Goal: Navigation & Orientation: Find specific page/section

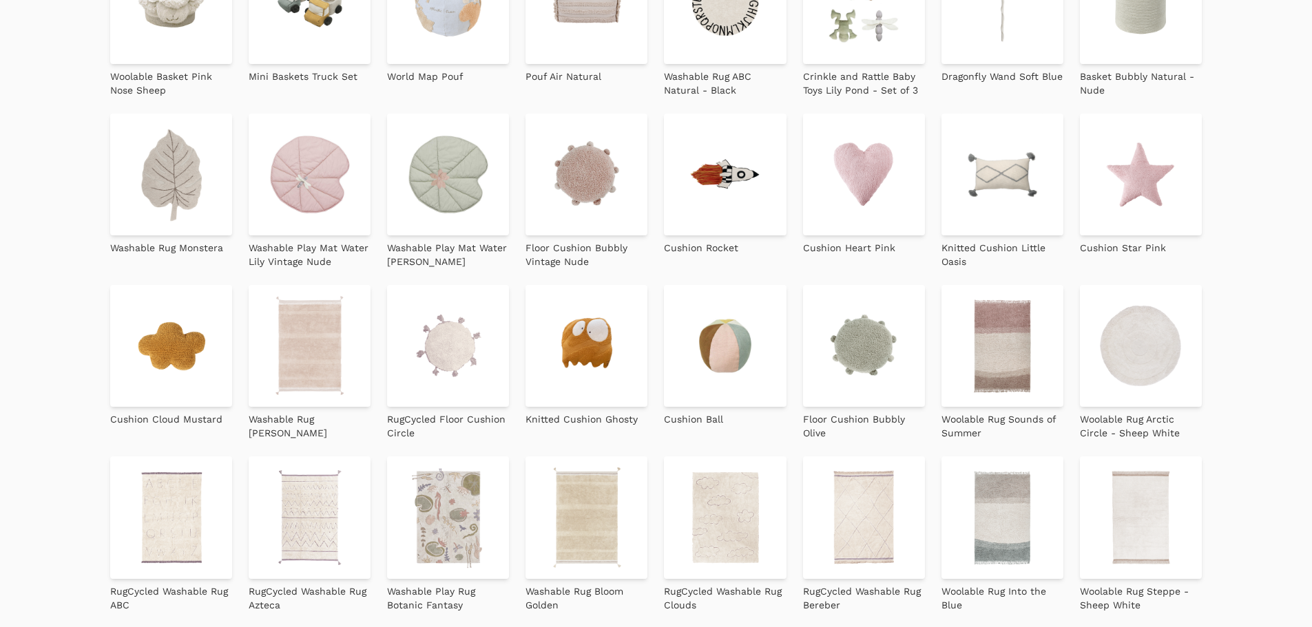
scroll to position [878, 0]
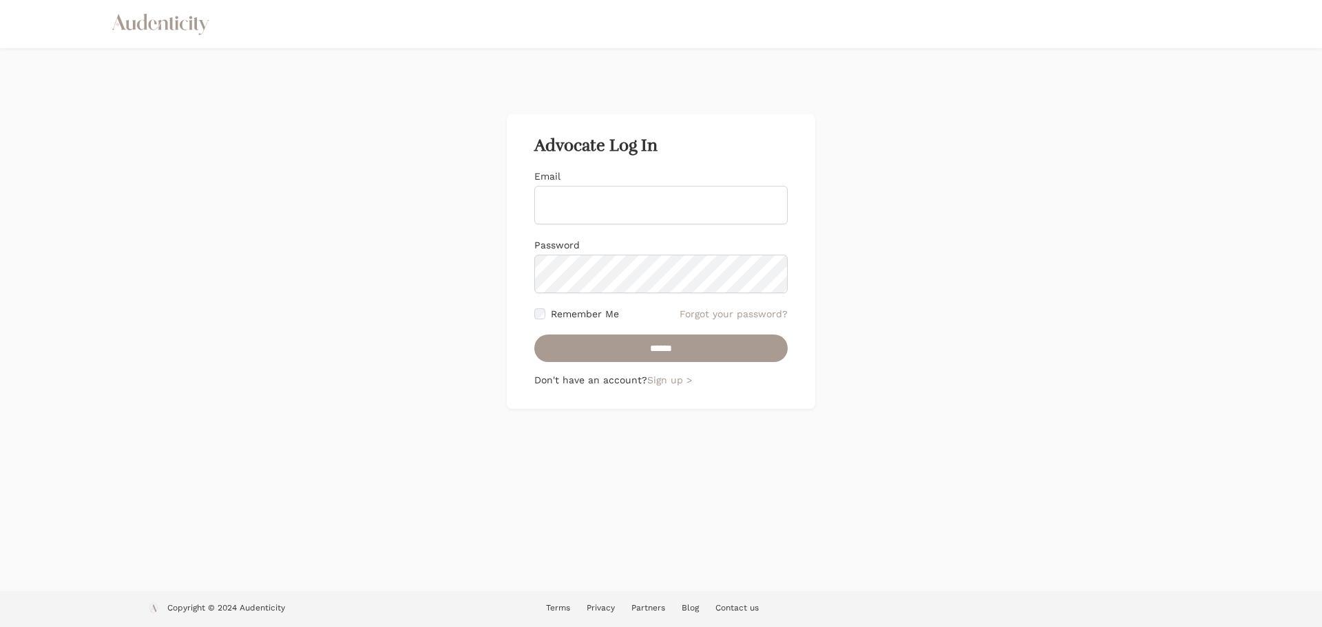
click at [592, 196] on input "Email" at bounding box center [660, 205] width 253 height 39
click at [627, 211] on input "Email" at bounding box center [660, 205] width 253 height 39
paste input "**********"
type input "**********"
click at [536, 315] on div "**********" at bounding box center [661, 261] width 309 height 295
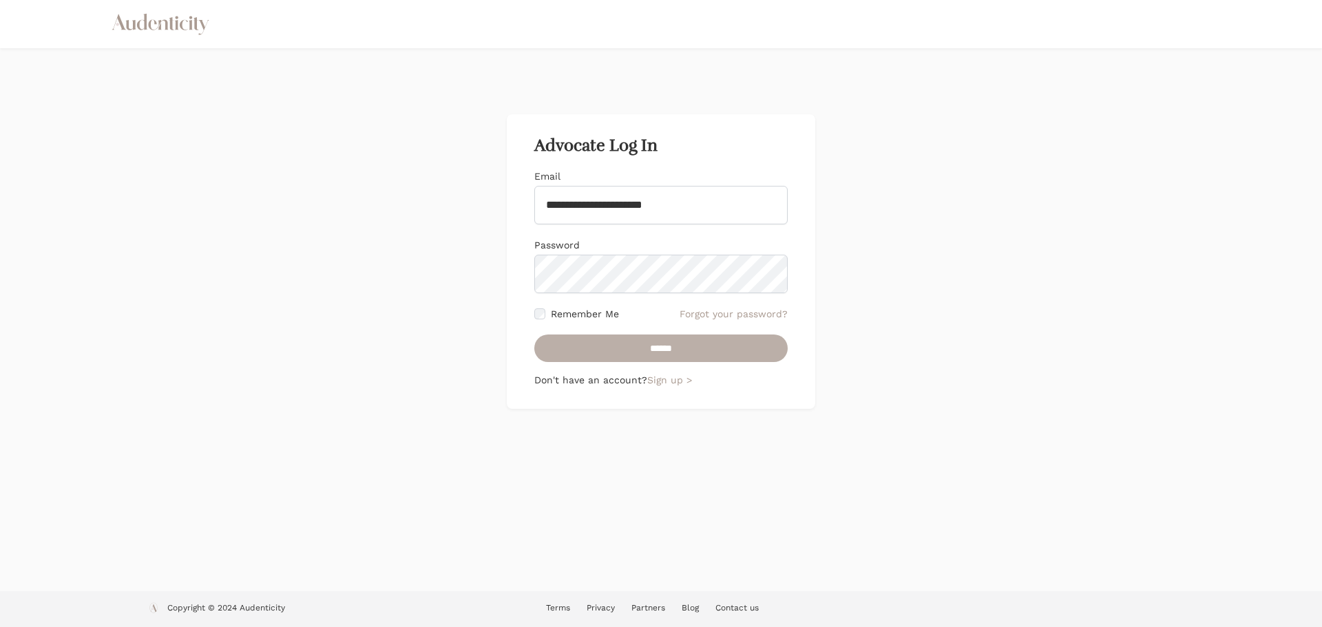
click at [602, 340] on input "******" at bounding box center [660, 349] width 253 height 28
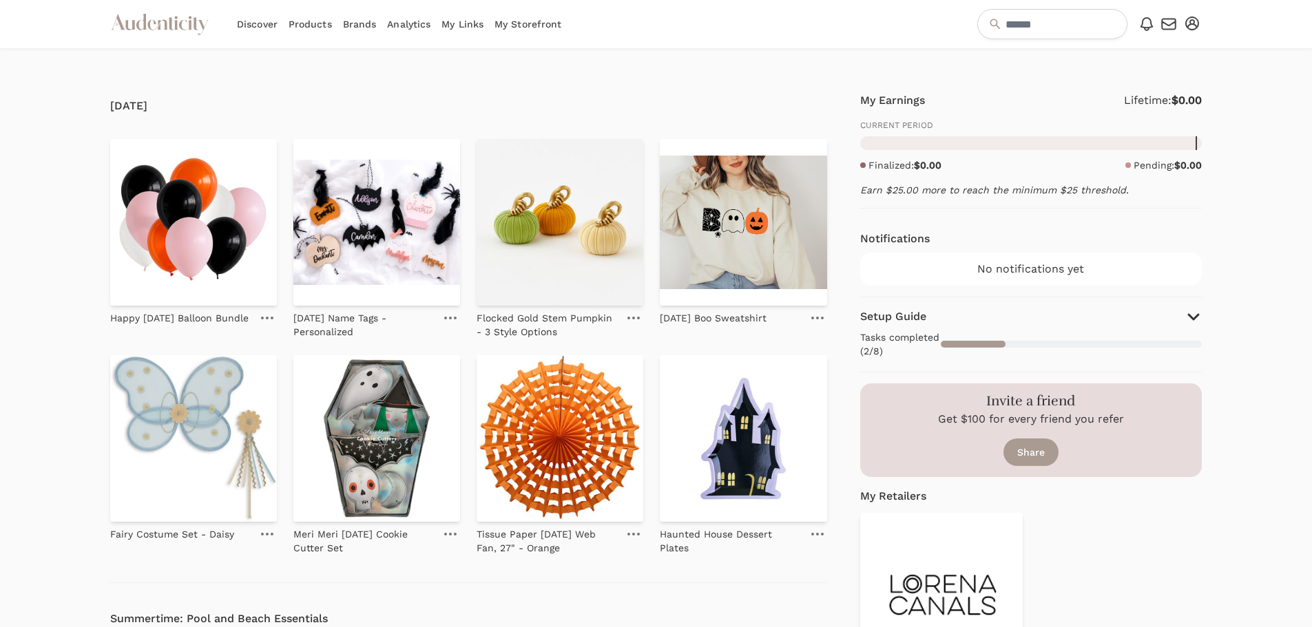
click at [455, 21] on link "My Links" at bounding box center [462, 24] width 42 height 48
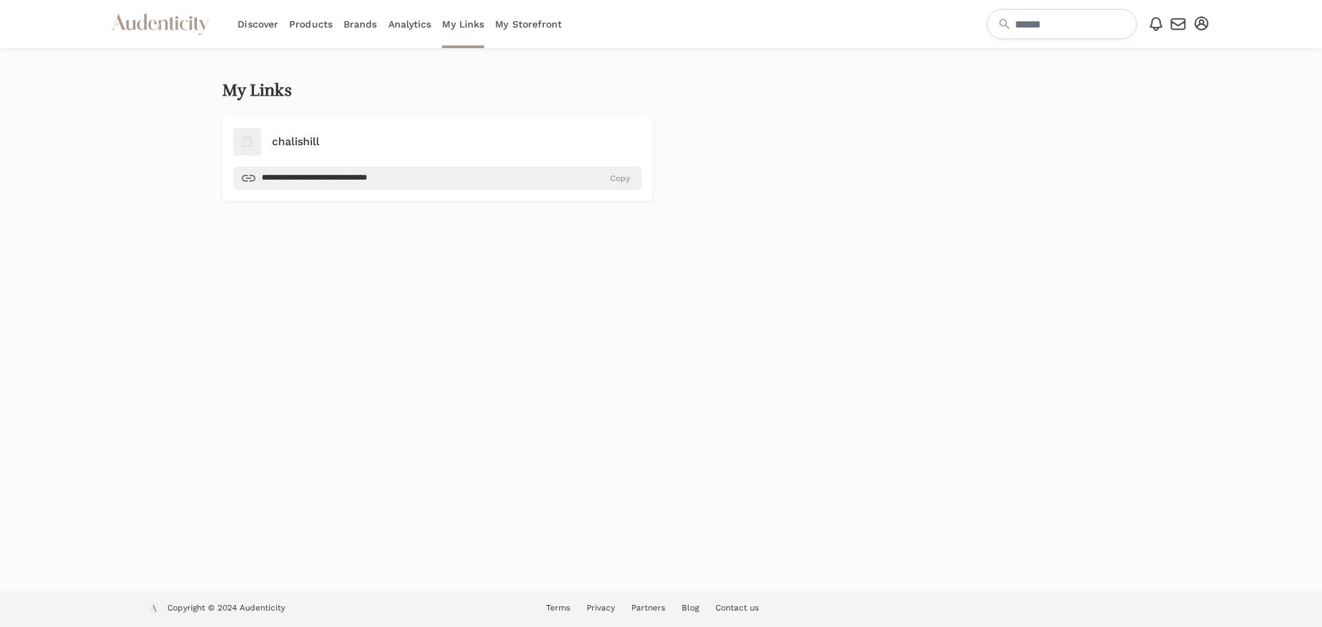
click at [264, 25] on link "Discover" at bounding box center [258, 24] width 41 height 48
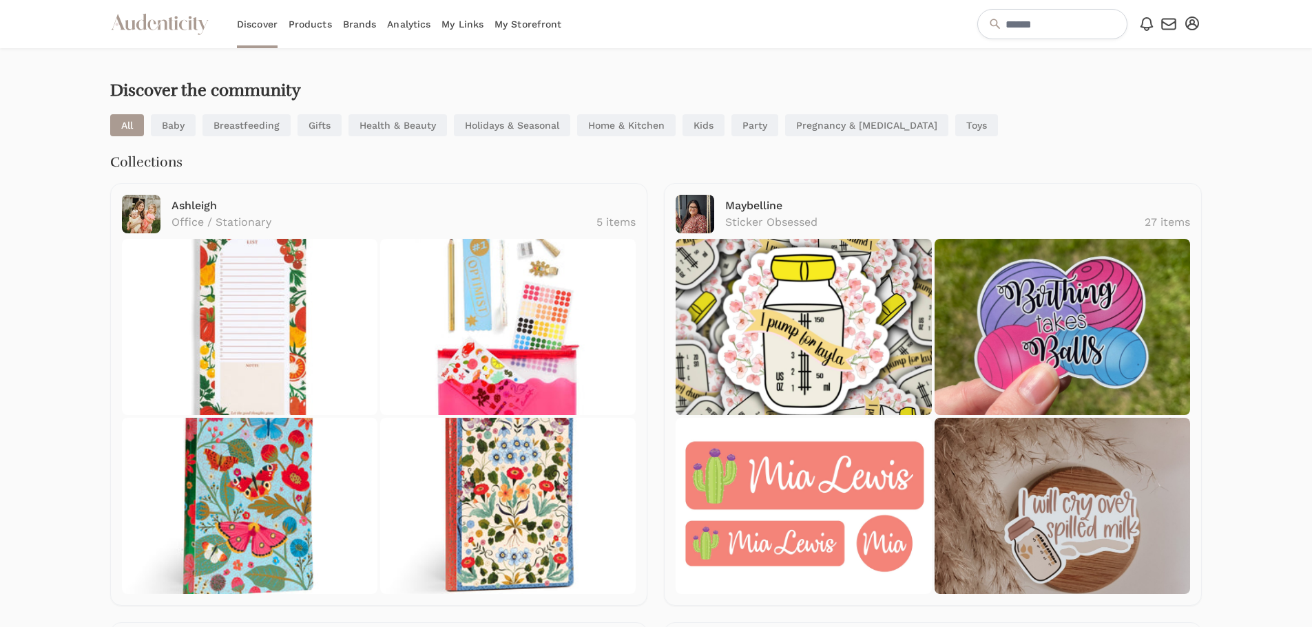
click at [324, 25] on link "Products" at bounding box center [310, 24] width 43 height 48
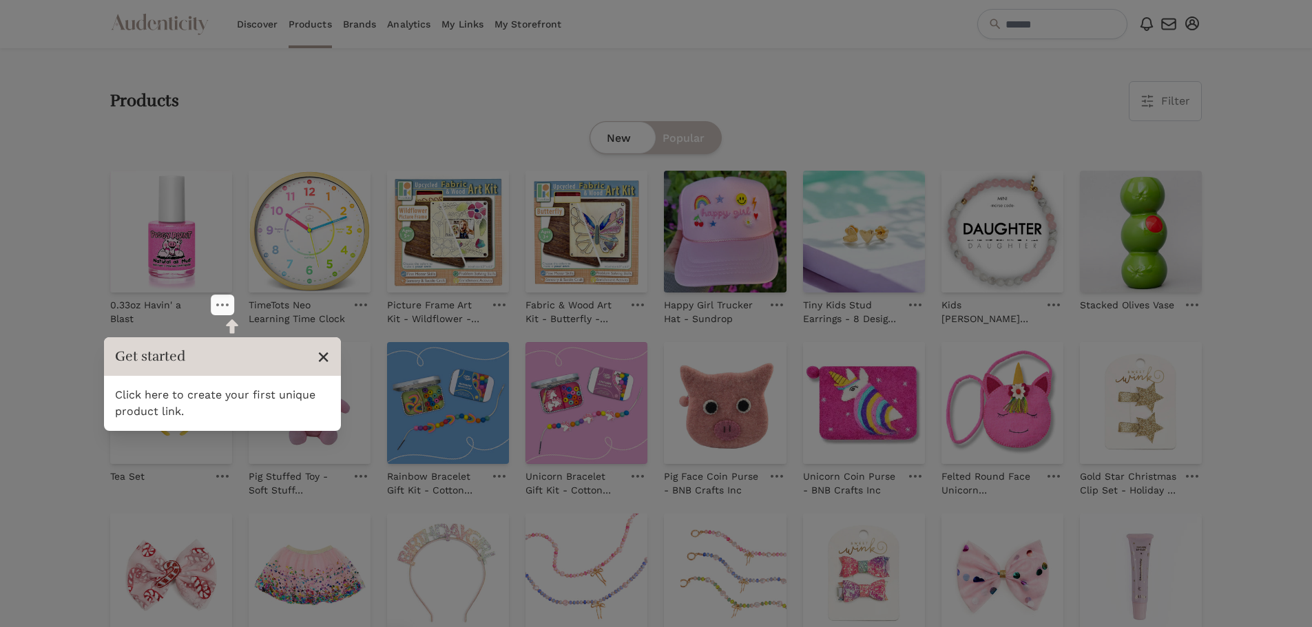
click at [320, 357] on span "×" at bounding box center [323, 357] width 13 height 26
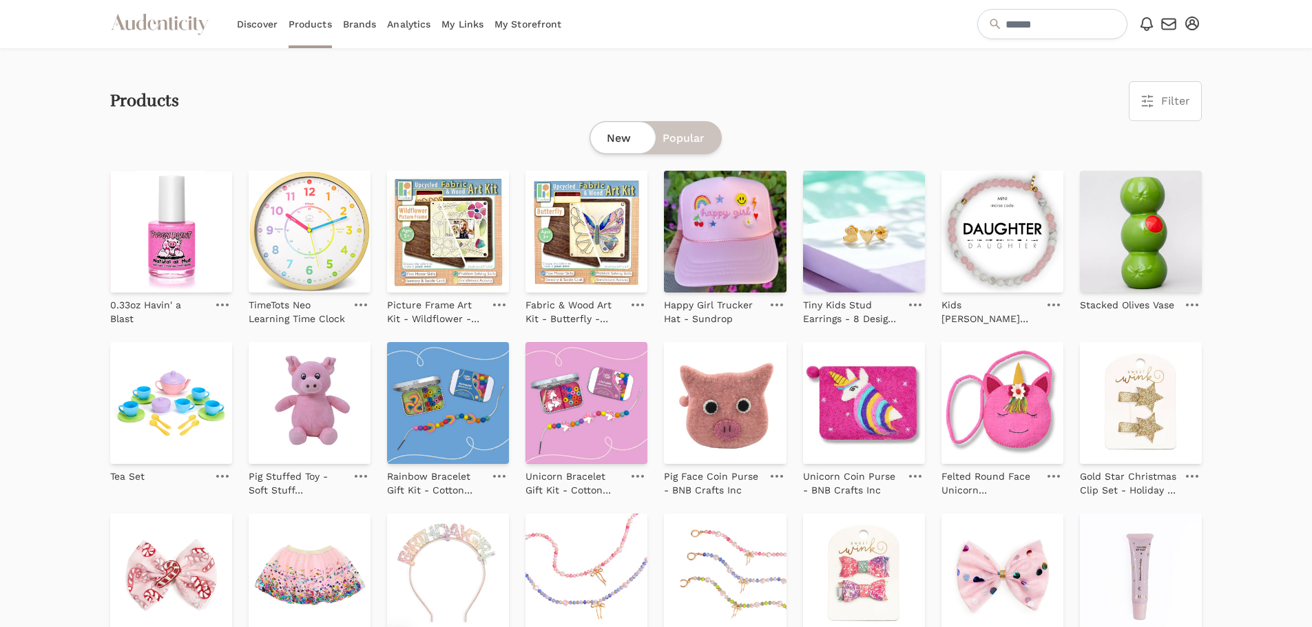
click at [372, 25] on link "Brands" at bounding box center [360, 24] width 34 height 48
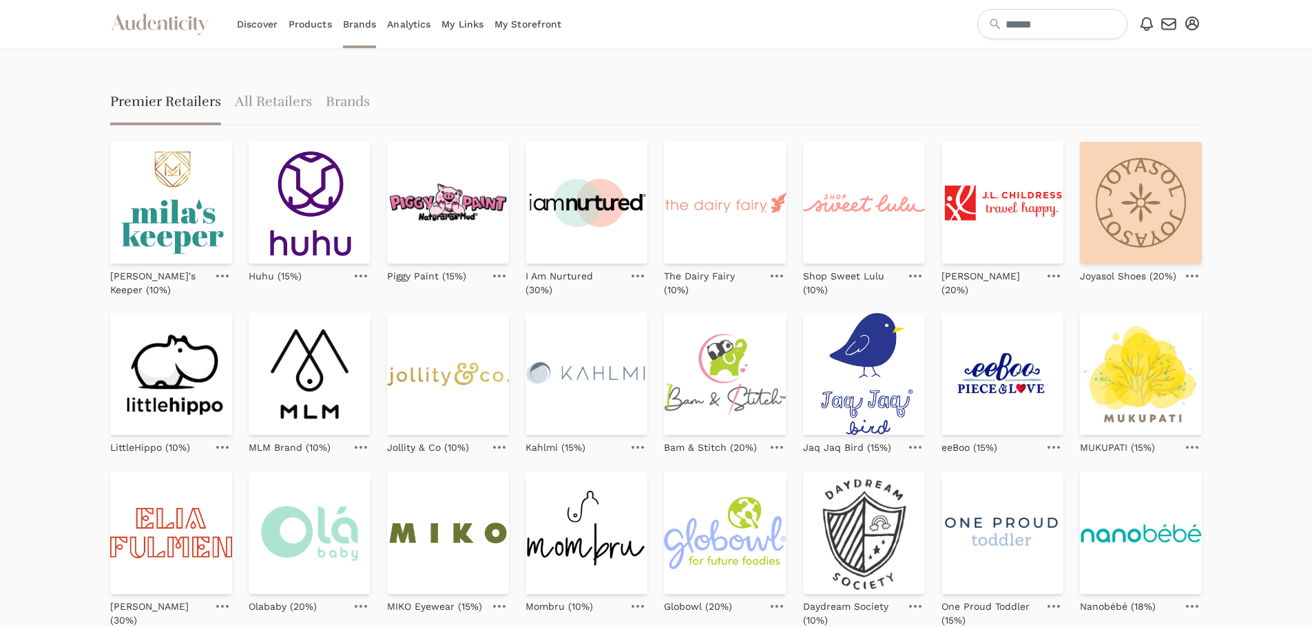
click at [398, 21] on link "Analytics" at bounding box center [408, 24] width 43 height 48
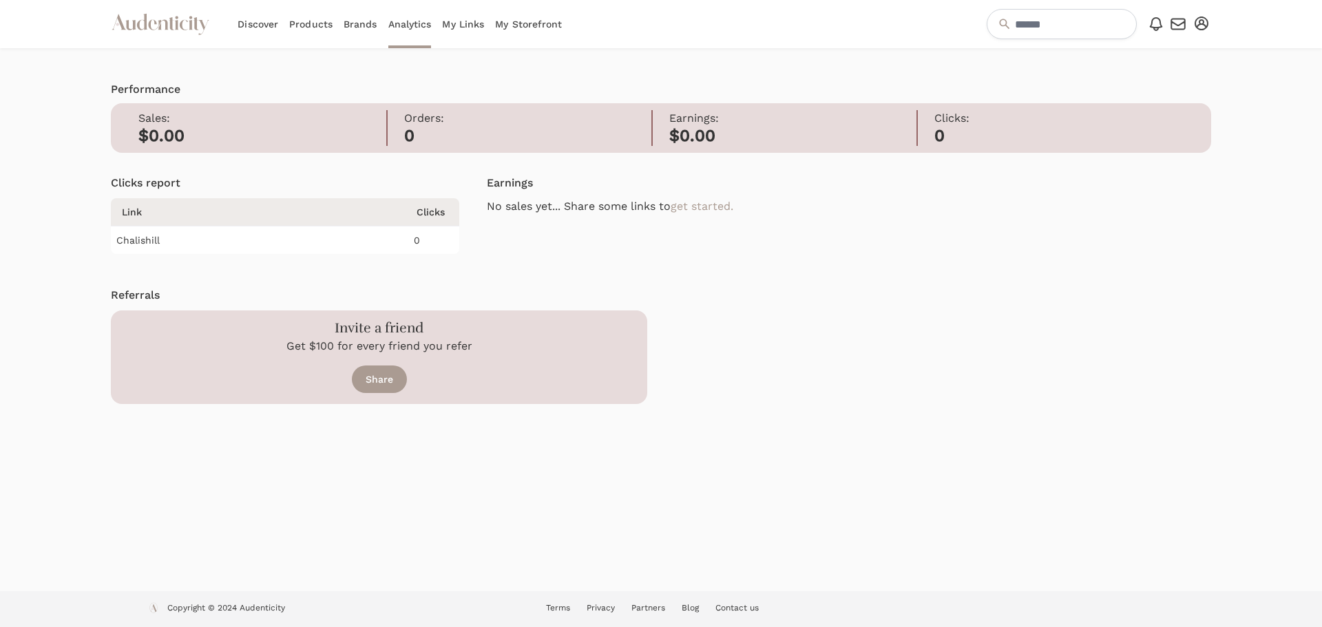
click at [462, 28] on link "My Links" at bounding box center [463, 24] width 42 height 48
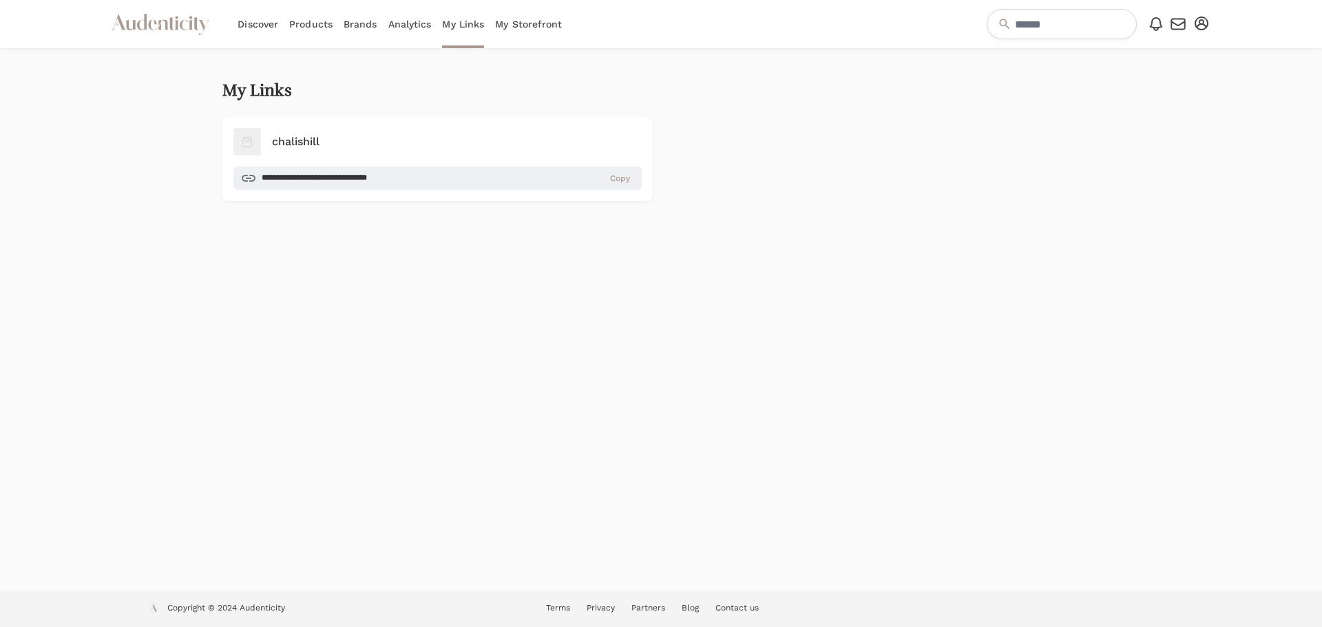
click at [513, 21] on link "My Storefront" at bounding box center [528, 24] width 67 height 48
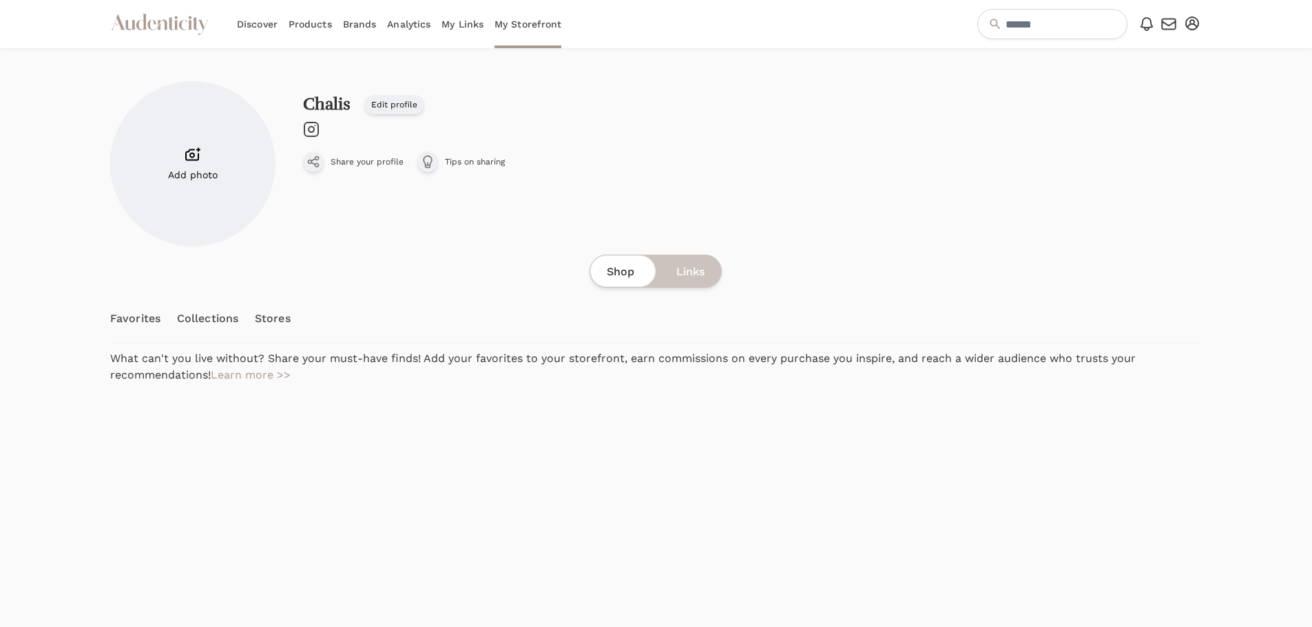
click at [669, 275] on div "Shop Links" at bounding box center [655, 271] width 132 height 33
click at [619, 267] on span "Shop" at bounding box center [621, 272] width 28 height 17
click at [465, 19] on link "My Links" at bounding box center [462, 24] width 42 height 48
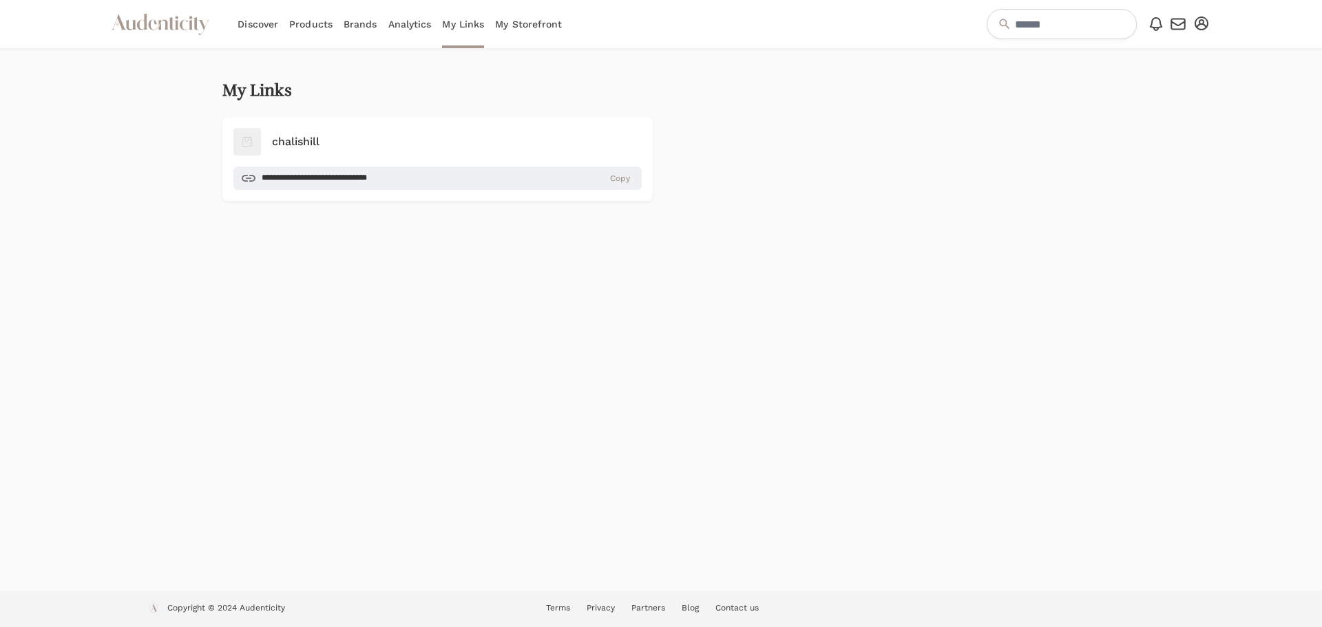
click at [399, 24] on link "Analytics" at bounding box center [409, 24] width 43 height 48
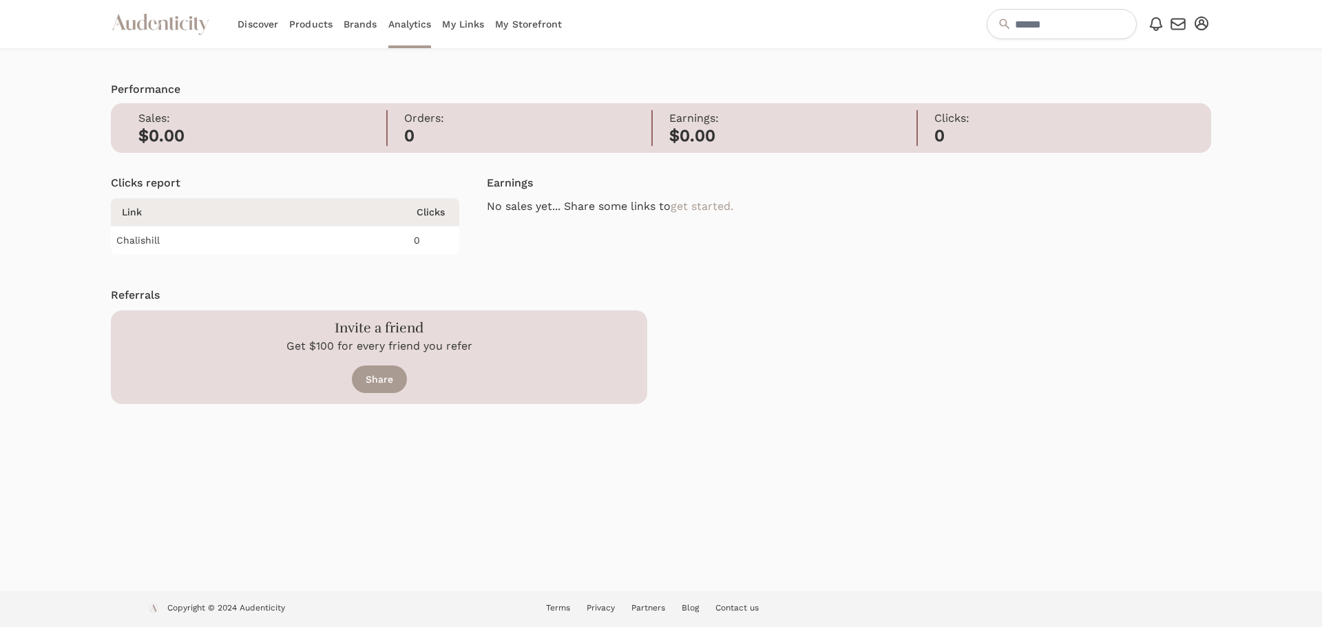
drag, startPoint x: 735, startPoint y: 141, endPoint x: 715, endPoint y: 148, distance: 21.8
click at [718, 147] on div "Sales: $0.00 Orders: 0 Earnings: $0.00 Clicks: 0" at bounding box center [661, 128] width 1100 height 50
click at [503, 25] on link "My Storefront" at bounding box center [528, 24] width 67 height 48
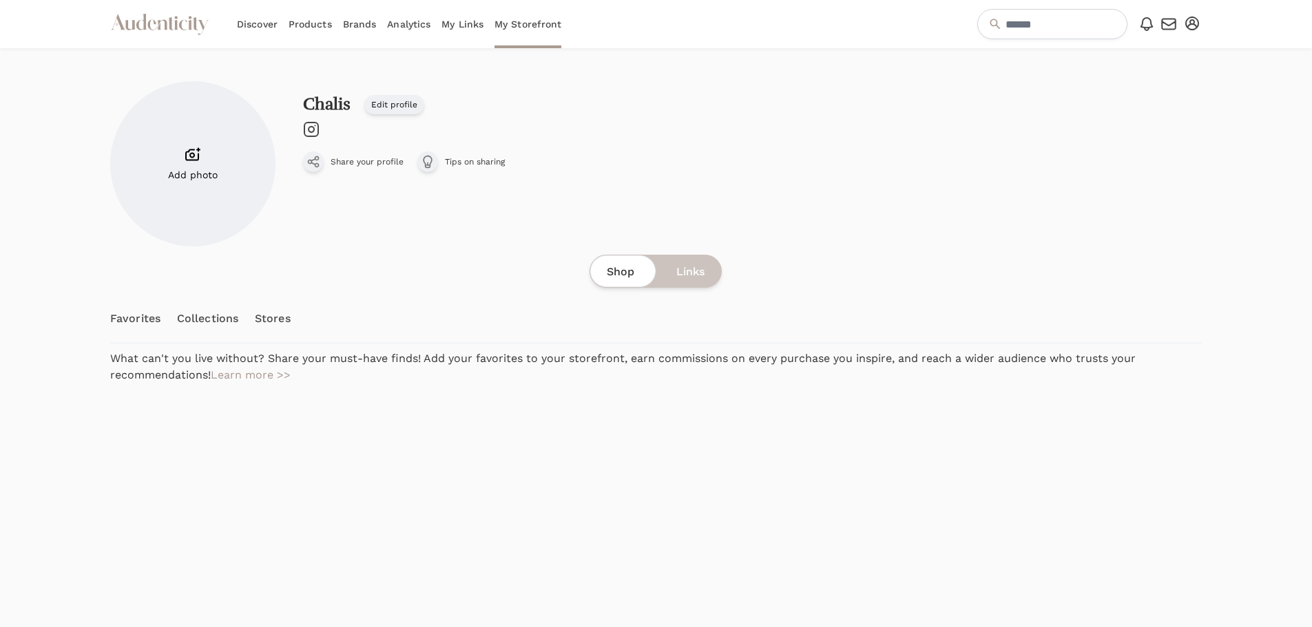
click at [474, 25] on link "My Links" at bounding box center [462, 24] width 42 height 48
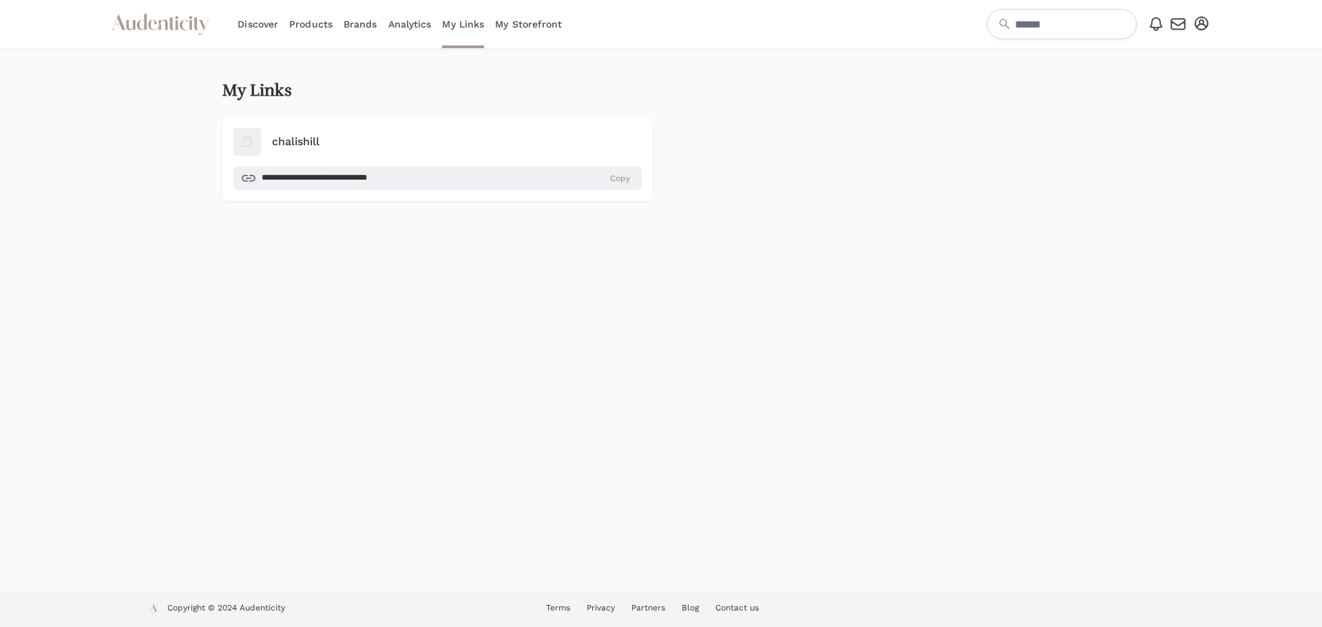
click at [282, 24] on div "Discover Products Brands Analytics My Links My Storefront" at bounding box center [400, 24] width 324 height 48
click at [271, 22] on link "Discover" at bounding box center [258, 24] width 41 height 48
click at [309, 25] on link "Products" at bounding box center [310, 24] width 43 height 48
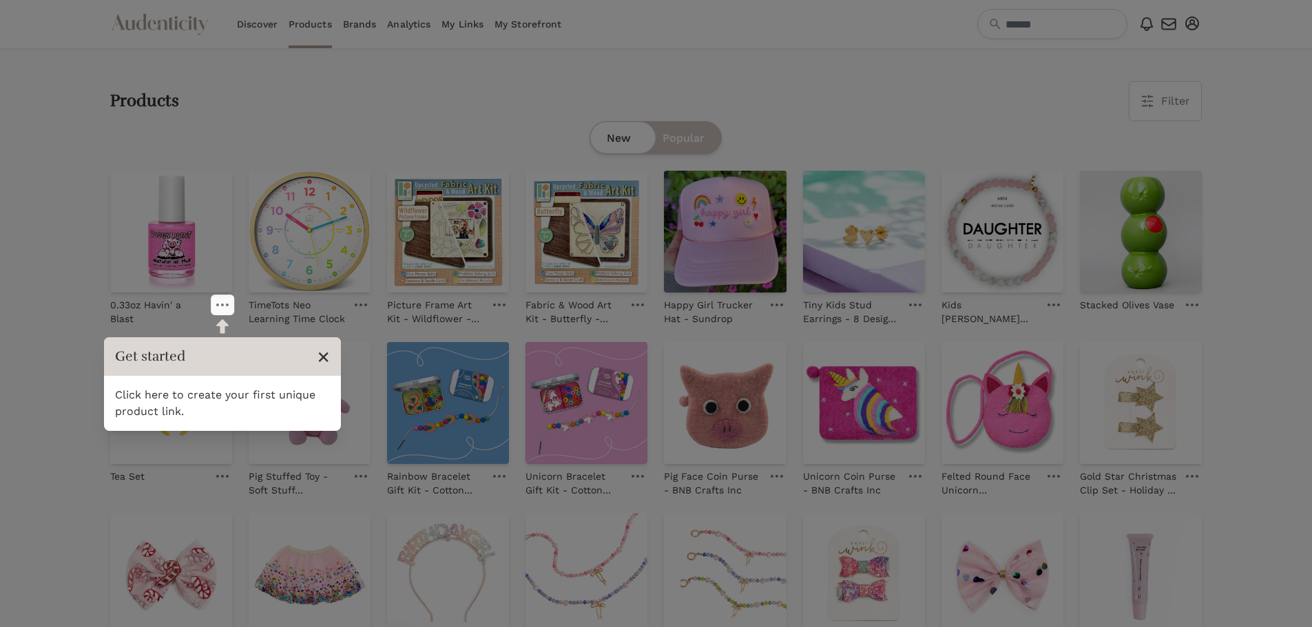
click at [323, 357] on span "×" at bounding box center [323, 357] width 13 height 26
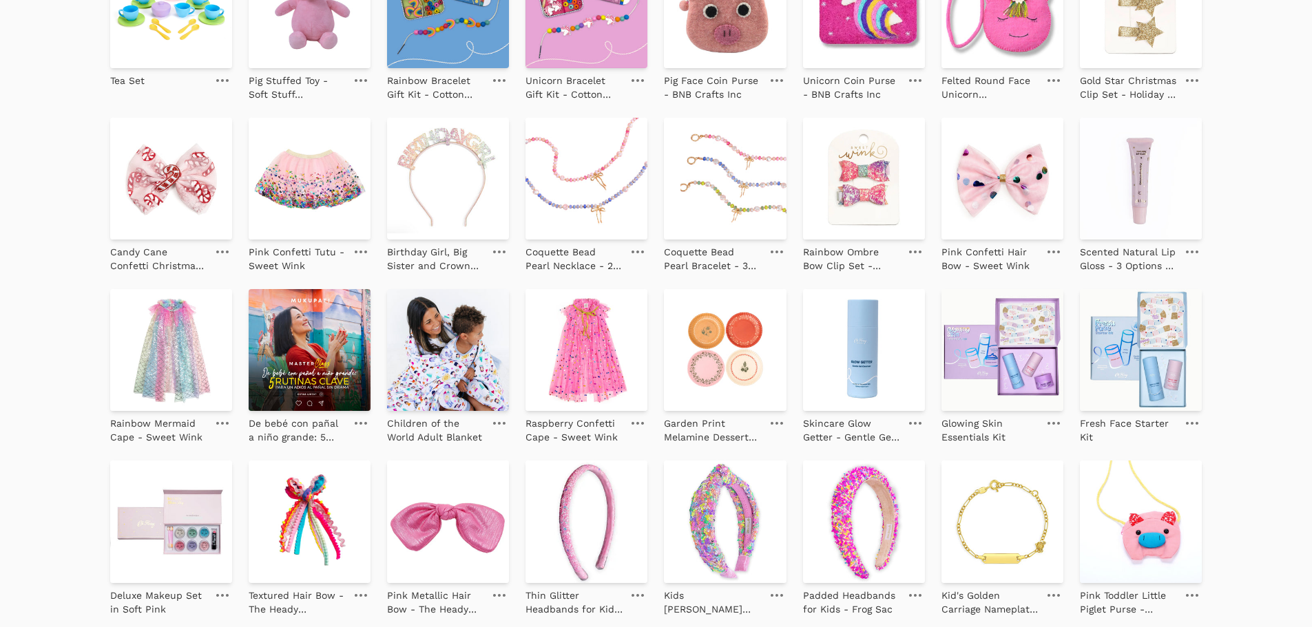
scroll to position [459, 0]
